Goal: Navigation & Orientation: Find specific page/section

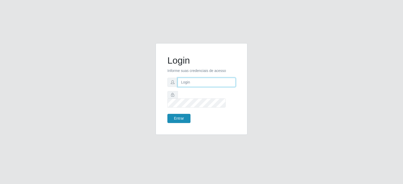
type input "[EMAIL_ADDRESS][DOMAIN_NAME]"
click at [176, 115] on button "Entrar" at bounding box center [178, 118] width 23 height 9
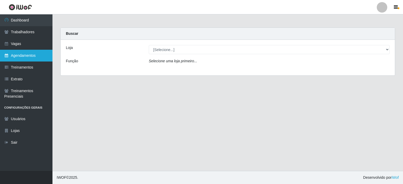
click at [13, 57] on link "Agendamentos" at bounding box center [26, 56] width 52 height 12
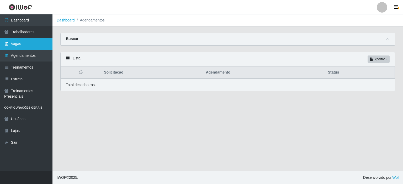
click at [15, 45] on link "Vagas" at bounding box center [26, 44] width 52 height 12
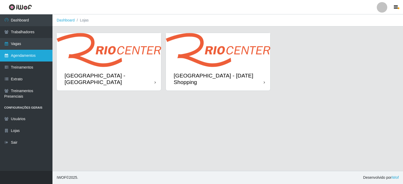
click at [22, 54] on link "Agendamentos" at bounding box center [26, 56] width 52 height 12
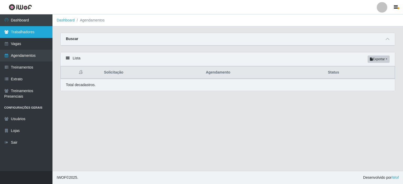
click at [27, 33] on link "Trabalhadores" at bounding box center [26, 32] width 52 height 12
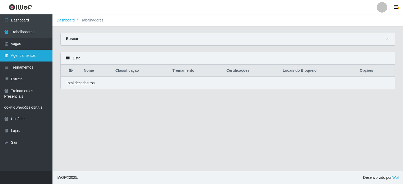
click at [20, 56] on link "Agendamentos" at bounding box center [26, 56] width 52 height 12
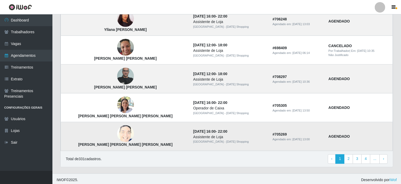
scroll to position [361, 0]
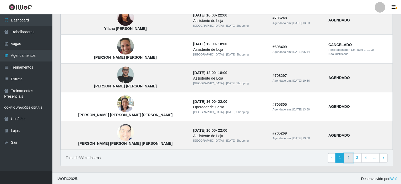
click at [349, 158] on link "2" at bounding box center [348, 158] width 9 height 9
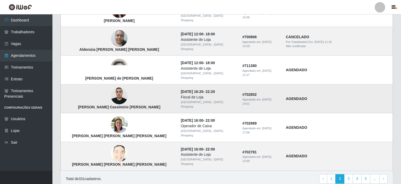
scroll to position [361, 0]
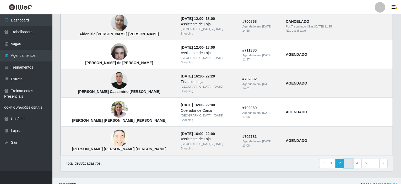
click at [349, 159] on link "3" at bounding box center [348, 163] width 9 height 9
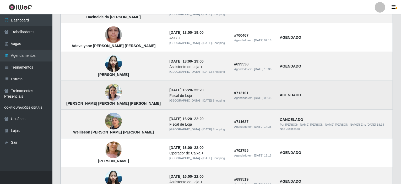
scroll to position [262, 0]
